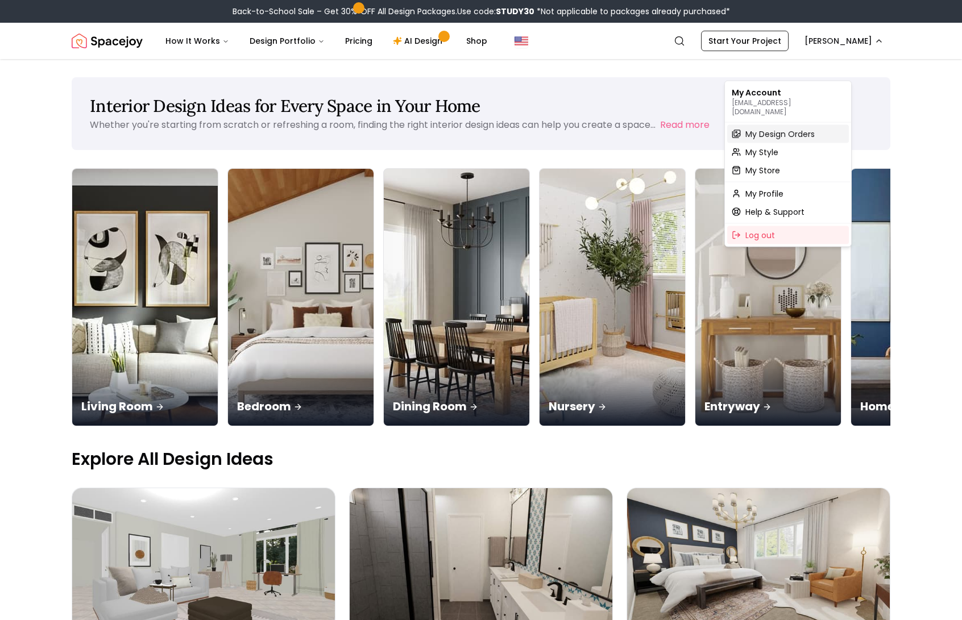
click at [808, 136] on span "My Design Orders" at bounding box center [779, 133] width 69 height 11
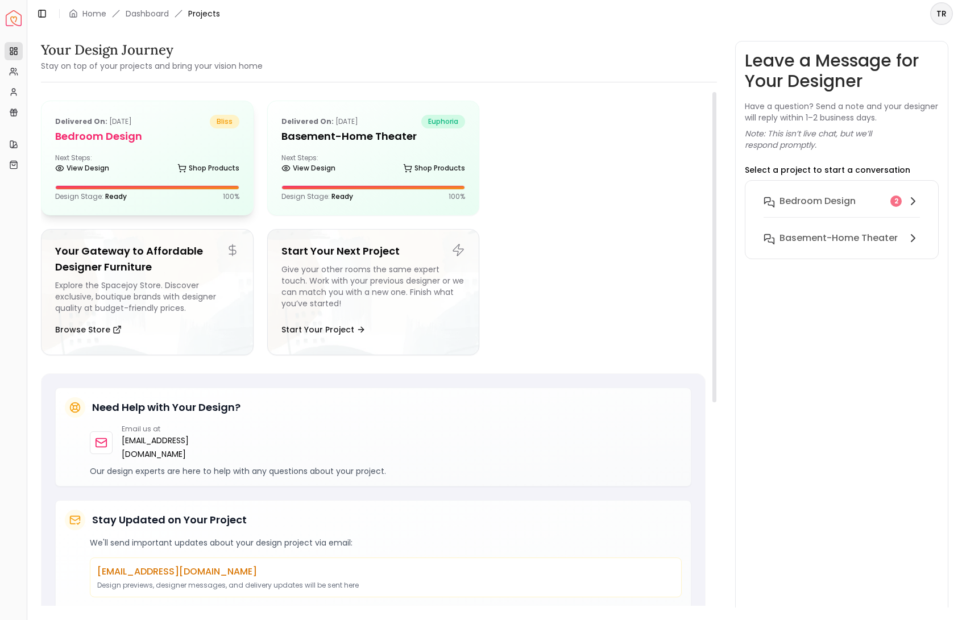
click at [169, 201] on div "Design Stage: Ready 100 %" at bounding box center [147, 196] width 184 height 9
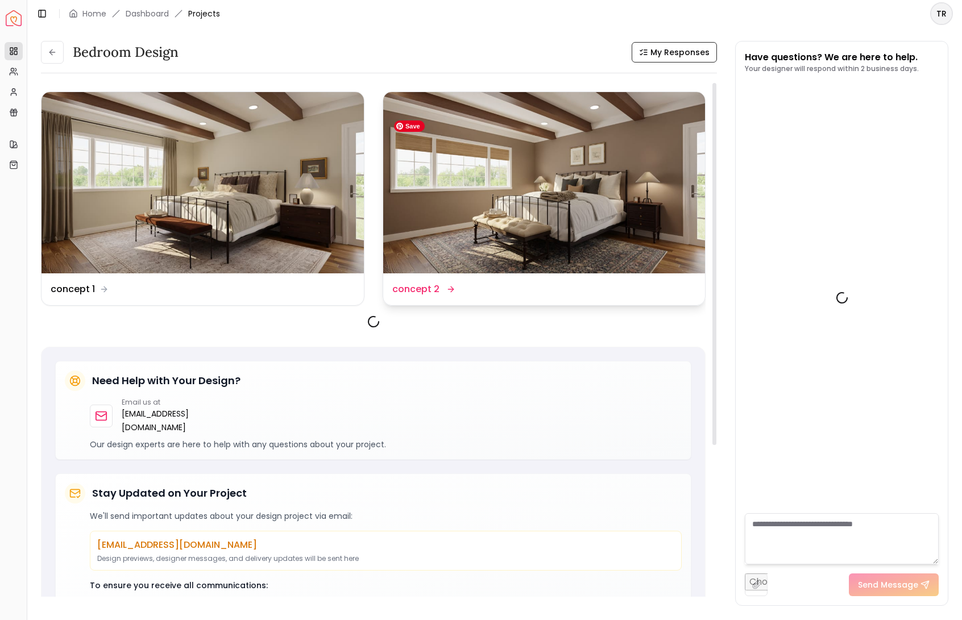
click at [529, 257] on img at bounding box center [544, 182] width 322 height 181
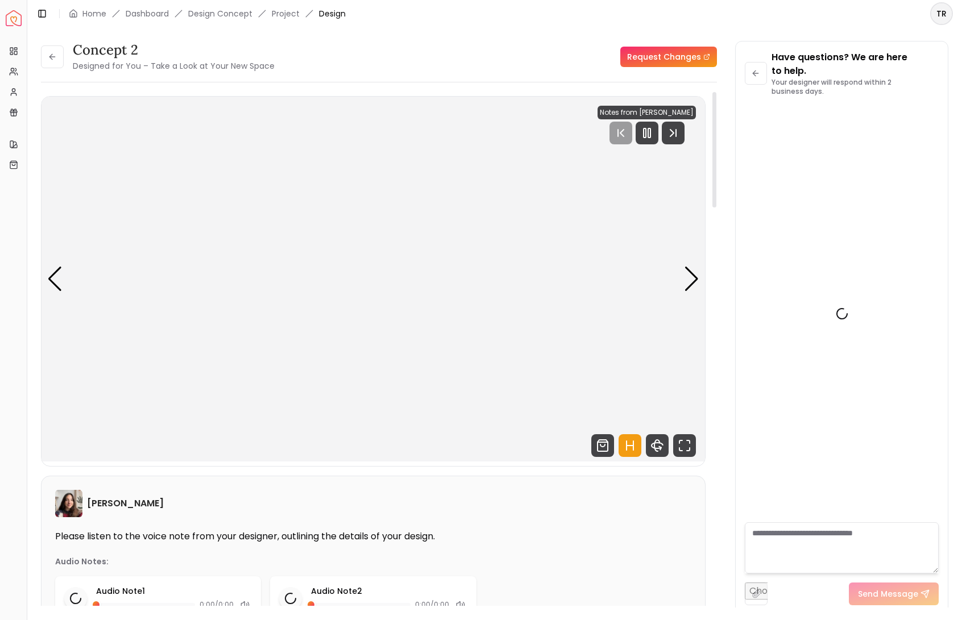
scroll to position [2461, 0]
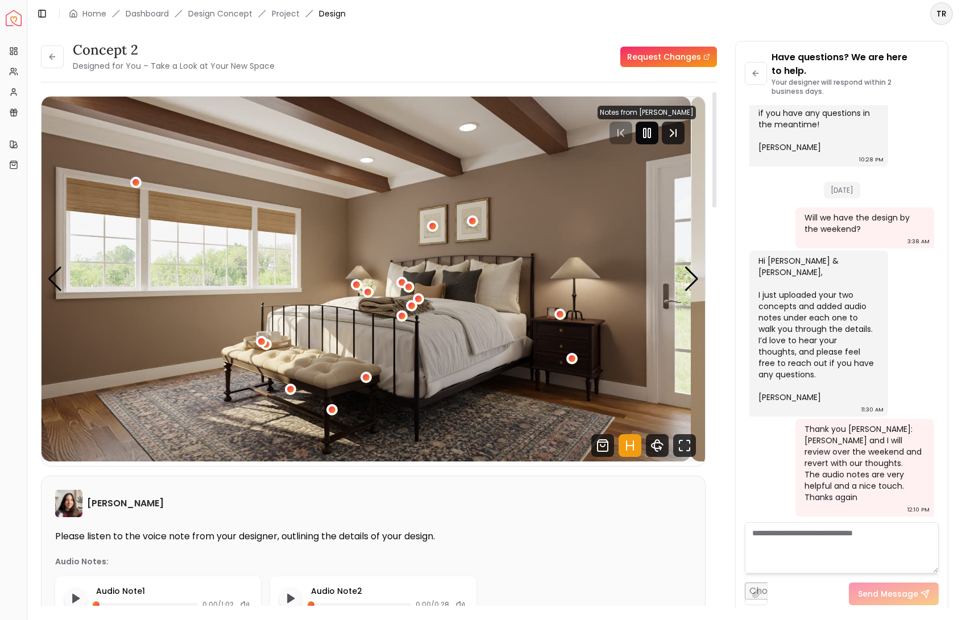
click at [640, 140] on icon "Pause" at bounding box center [647, 133] width 14 height 14
click at [370, 382] on div "1 / 5" at bounding box center [366, 377] width 9 height 9
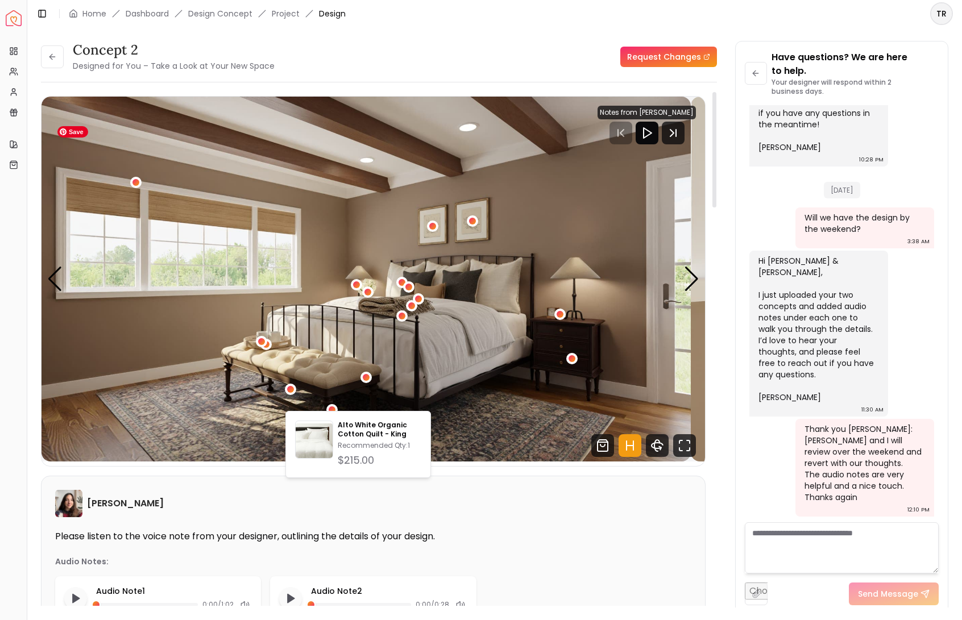
click at [335, 389] on img "1 / 5" at bounding box center [365, 279] width 649 height 365
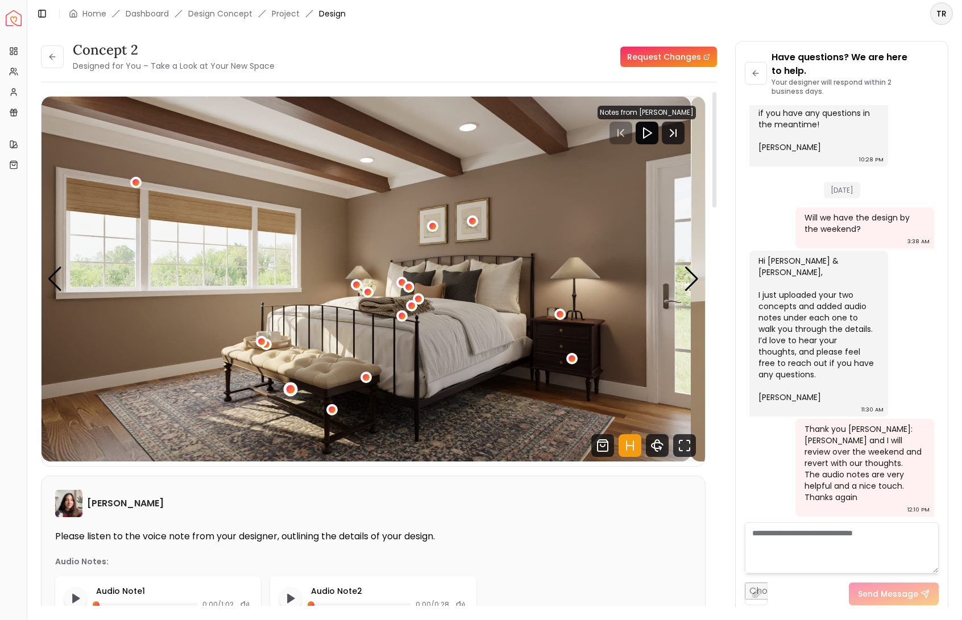
click at [295, 393] on div "1 / 5" at bounding box center [290, 389] width 9 height 9
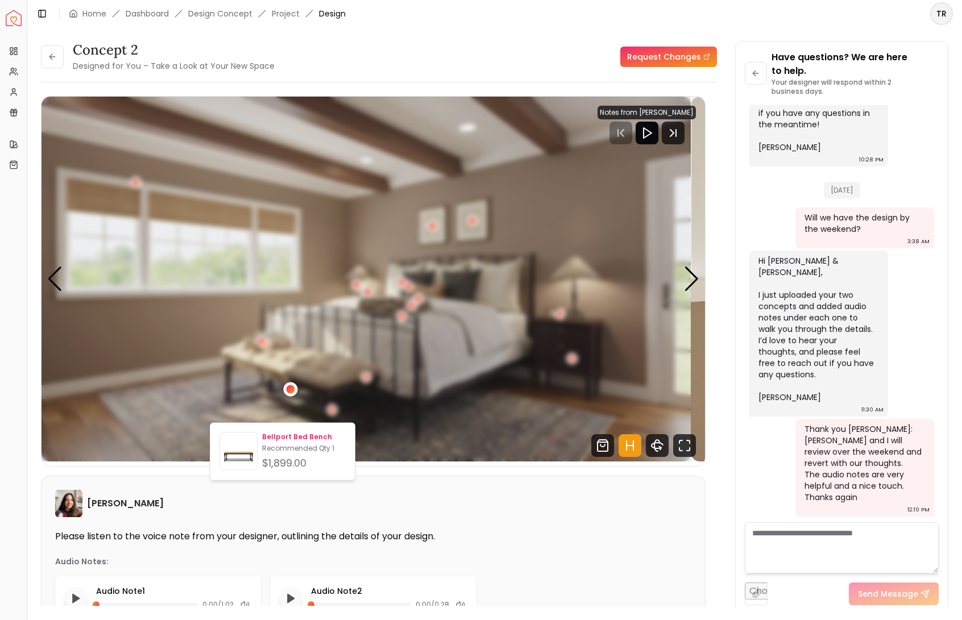
click at [303, 442] on p "Bellport Bed Bench" at bounding box center [304, 437] width 84 height 9
